Goal: Task Accomplishment & Management: Complete application form

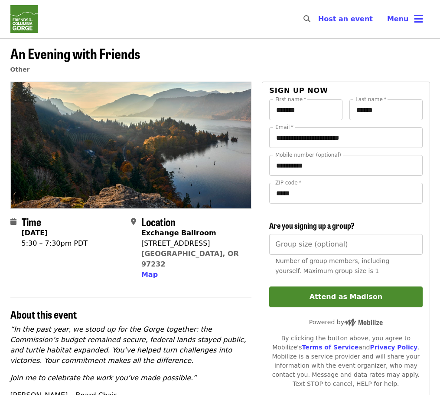
click at [310, 269] on span "Number of group members, including yourself. Maximum group size is 1" at bounding box center [333, 265] width 114 height 17
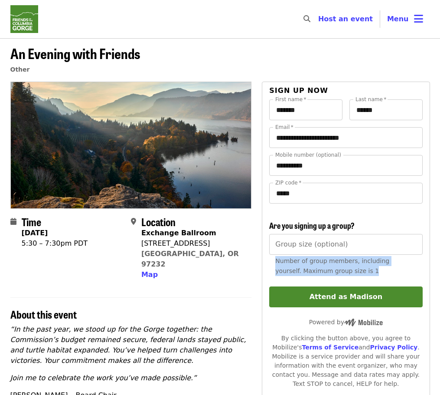
click at [310, 269] on span "Number of group members, including yourself. Maximum group size is 1" at bounding box center [333, 265] width 114 height 17
click at [310, 270] on span "Number of group members, including yourself. Maximum group size is 1" at bounding box center [333, 265] width 114 height 17
click at [359, 269] on div "Number of group members, including yourself. Maximum group size is 1" at bounding box center [346, 266] width 141 height 20
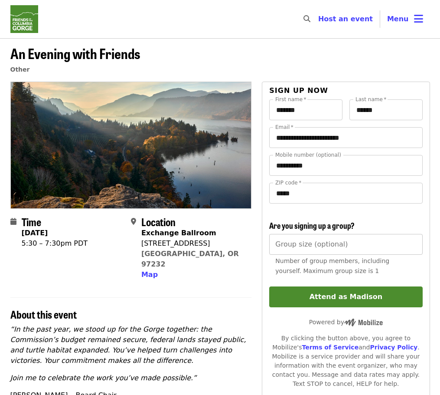
click at [348, 245] on input "Group size (optional)" at bounding box center [345, 244] width 153 height 21
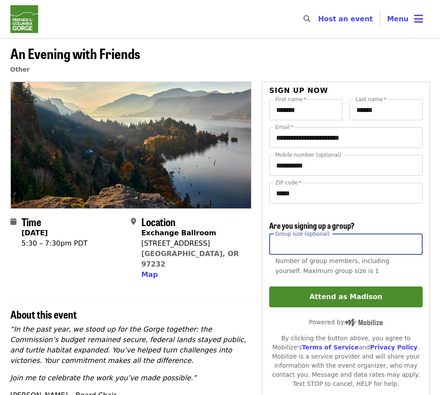
type input "*"
click at [411, 242] on input "*" at bounding box center [345, 244] width 153 height 21
click at [338, 263] on span "Number of group members, including yourself. Maximum group size is 1" at bounding box center [333, 265] width 114 height 17
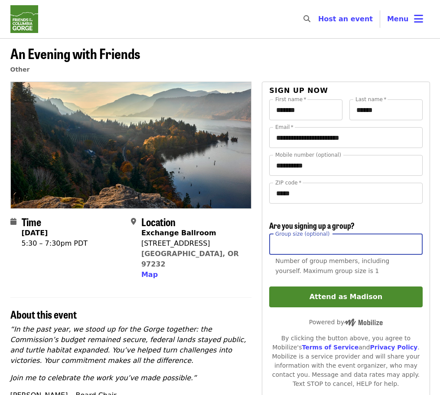
click at [413, 249] on input "*" at bounding box center [345, 244] width 153 height 21
click at [412, 245] on input "*" at bounding box center [345, 244] width 153 height 21
click at [411, 247] on input "*" at bounding box center [345, 244] width 153 height 21
click at [364, 269] on div "Number of group members, including yourself. Maximum group size is 1" at bounding box center [346, 266] width 141 height 20
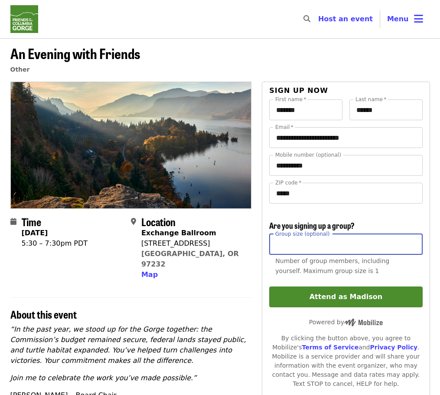
drag, startPoint x: 299, startPoint y: 249, endPoint x: 270, endPoint y: 248, distance: 29.1
click at [270, 248] on input "*" at bounding box center [345, 244] width 153 height 21
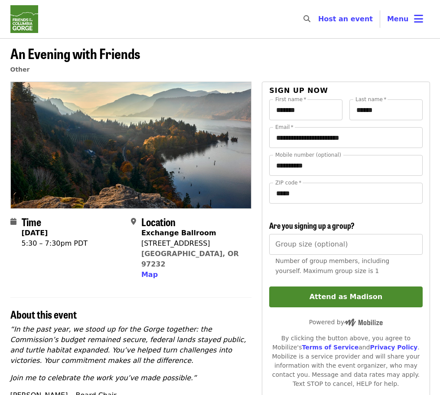
click at [288, 269] on span "Number of group members, including yourself. Maximum group size is 1" at bounding box center [333, 265] width 114 height 17
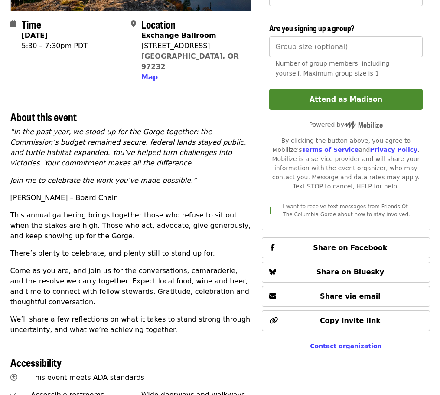
scroll to position [217, 0]
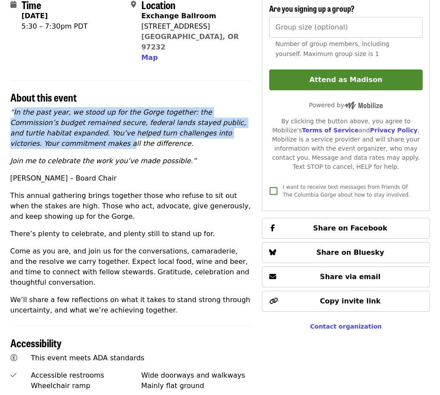
drag, startPoint x: 43, startPoint y: 104, endPoint x: 202, endPoint y: 125, distance: 160.7
click at [202, 125] on em "“In the past year, we stood up for the Gorge together: the Commission’s budget …" at bounding box center [128, 127] width 236 height 39
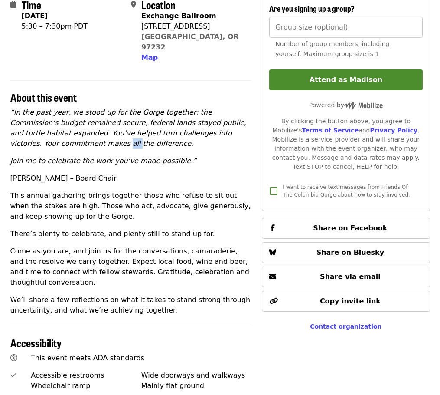
click at [202, 125] on em "“In the past year, we stood up for the Gorge together: the Commission’s budget …" at bounding box center [128, 127] width 236 height 39
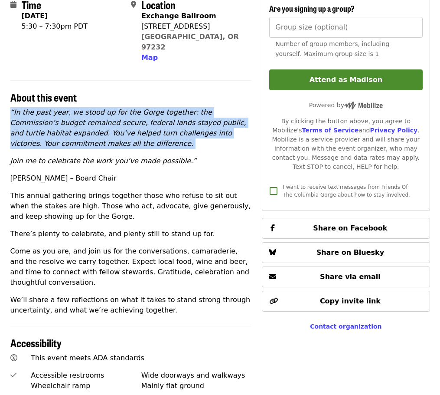
click at [202, 125] on em "“In the past year, we stood up for the Gorge together: the Commission’s budget …" at bounding box center [128, 127] width 236 height 39
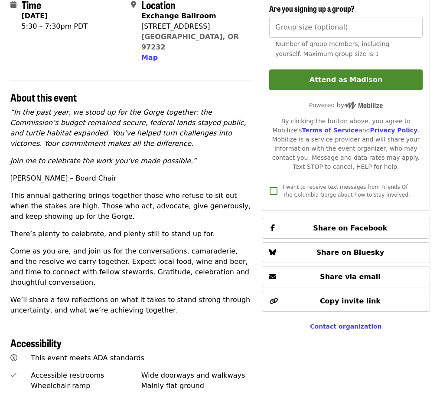
click at [107, 146] on div "“In the past year, we stood up for the Gorge together: the Commission’s budget …" at bounding box center [131, 211] width 242 height 208
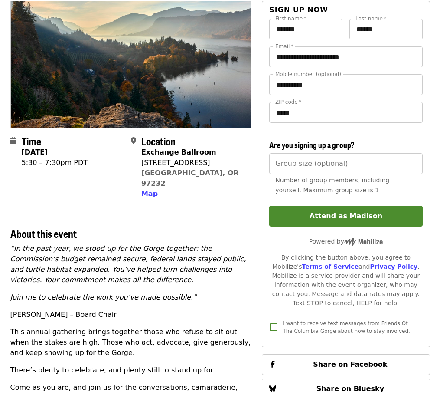
scroll to position [0, 0]
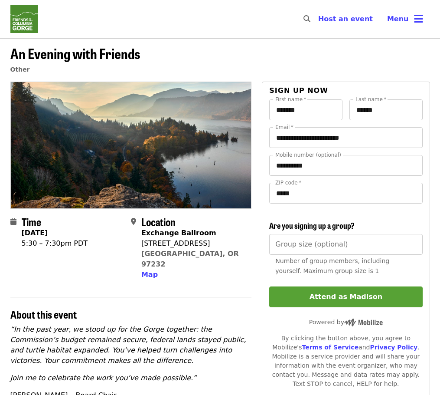
click at [329, 293] on button "Attend as Madison" at bounding box center [345, 296] width 153 height 21
